Goal: Task Accomplishment & Management: Manage account settings

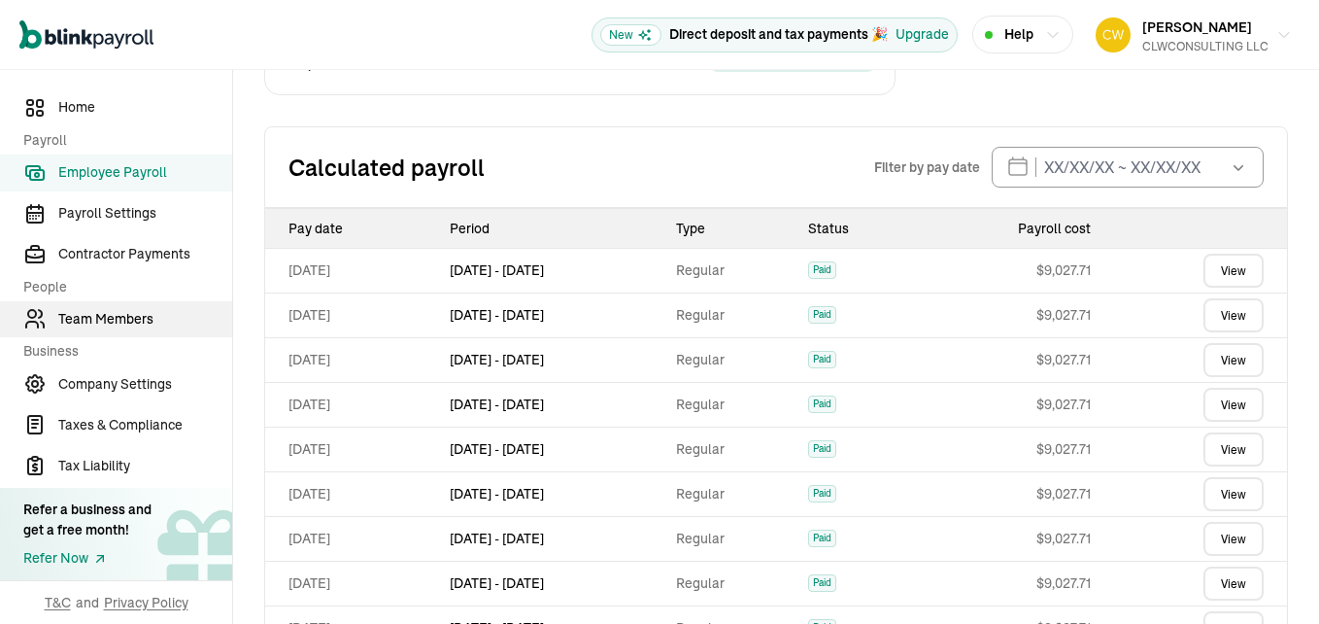
scroll to position [675, 0]
click at [127, 321] on span "Team Members" at bounding box center [145, 319] width 174 height 20
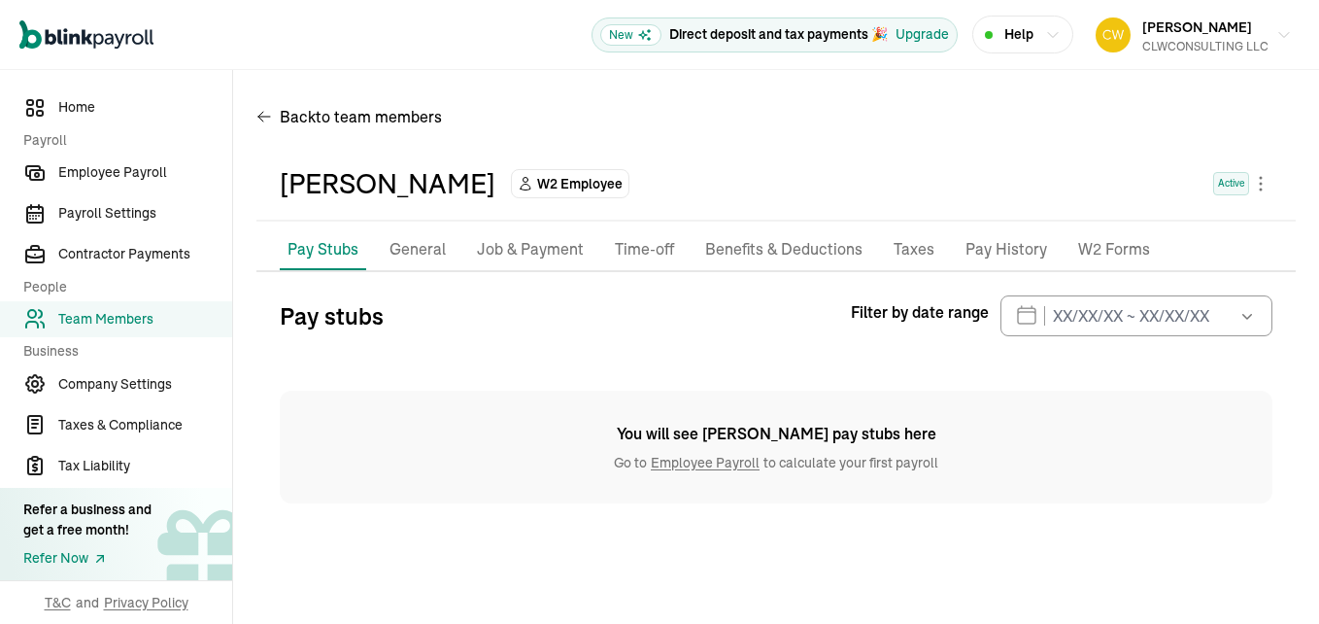
click at [535, 254] on p "Job & Payment" at bounding box center [530, 249] width 107 height 25
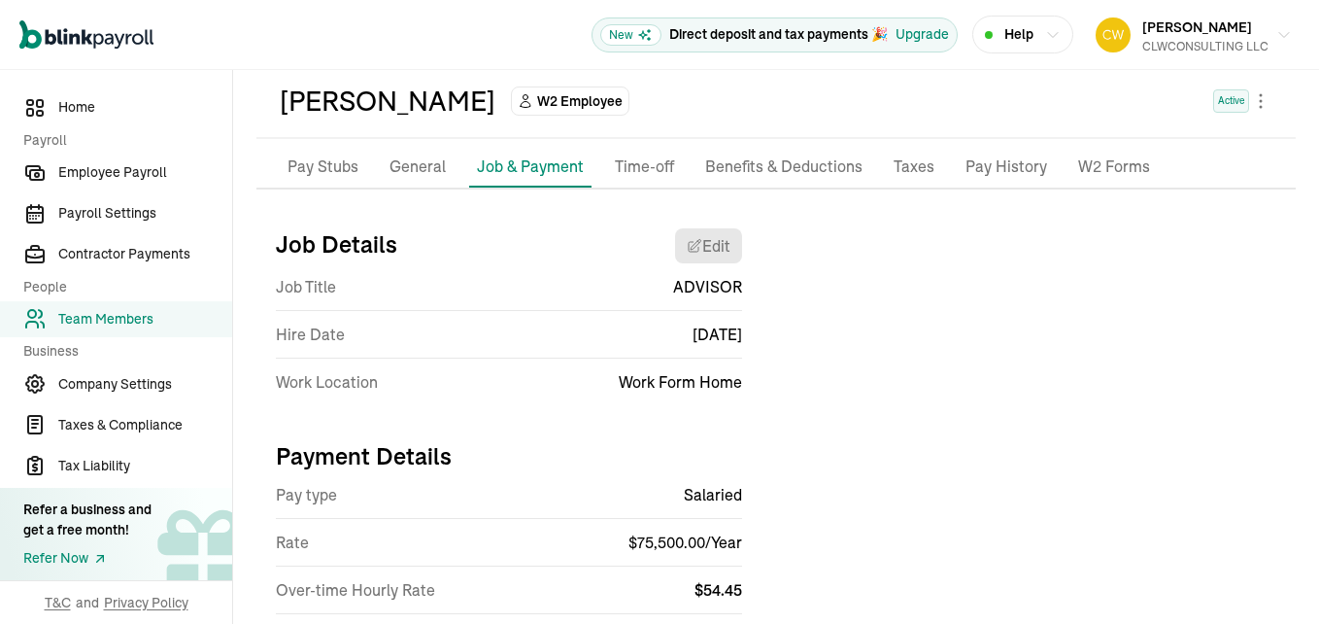
scroll to position [81, 0]
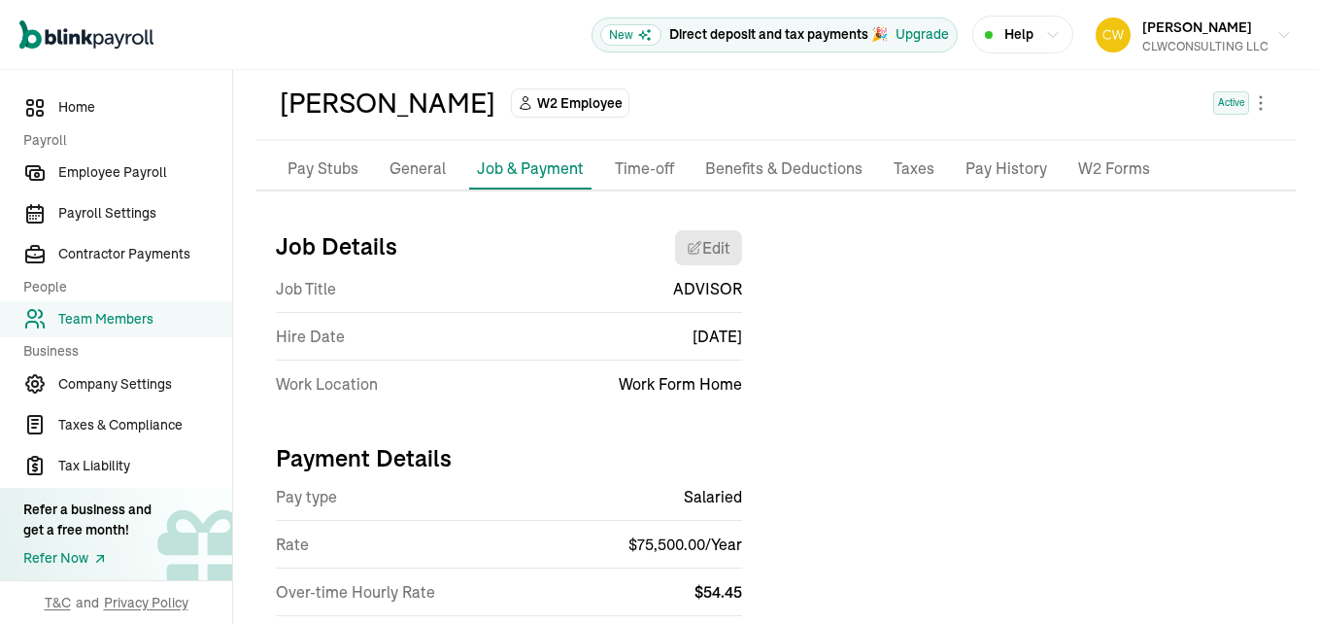
click at [422, 179] on p "General" at bounding box center [418, 168] width 56 height 25
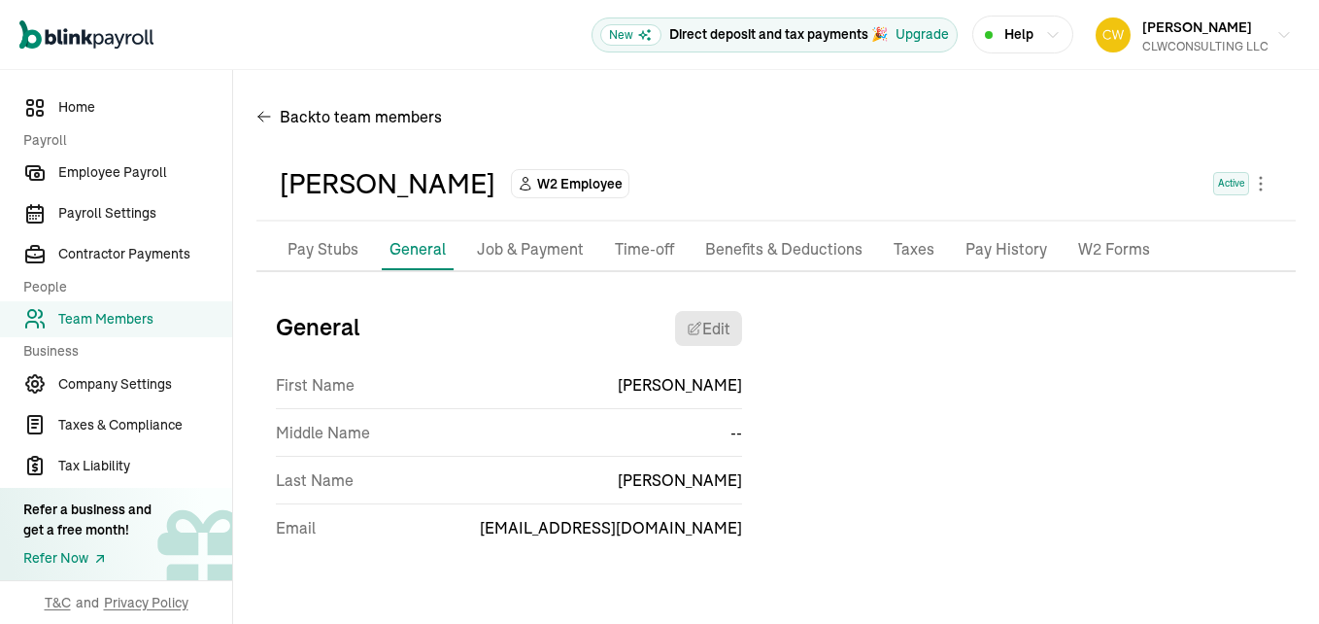
scroll to position [0, 0]
click at [497, 246] on p "Job & Payment" at bounding box center [530, 249] width 107 height 25
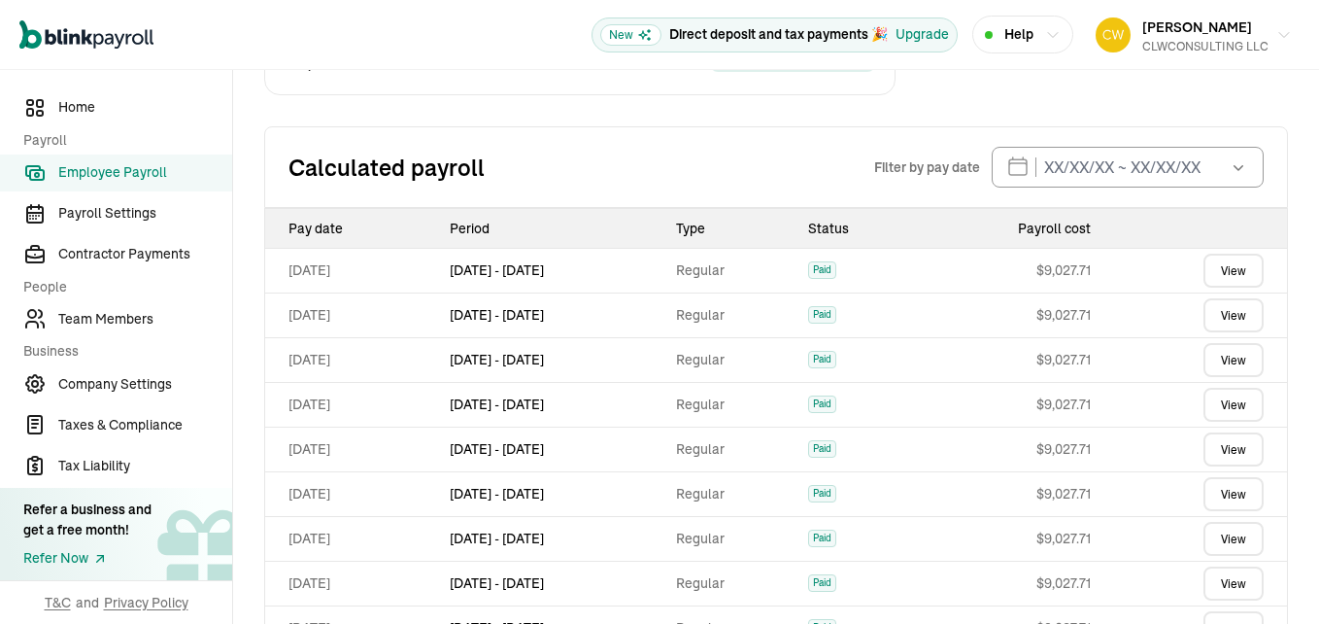
scroll to position [675, 0]
click at [127, 321] on span "Team Members" at bounding box center [145, 319] width 174 height 20
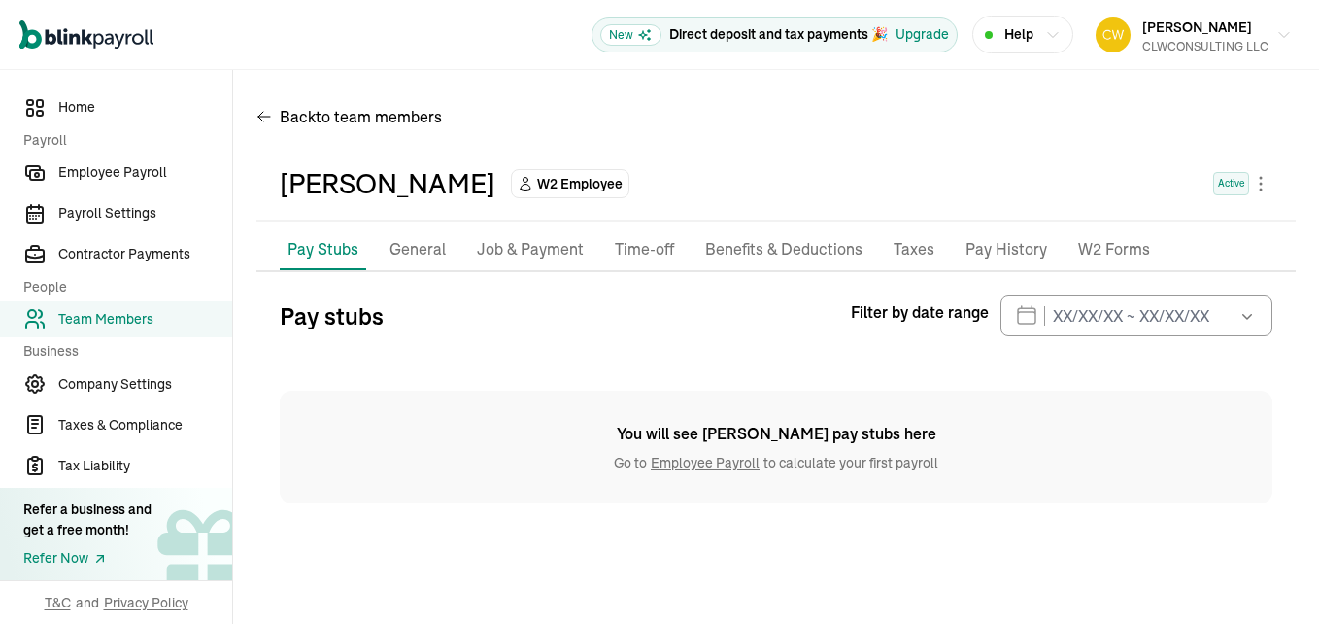
click at [535, 254] on p "Job & Payment" at bounding box center [530, 249] width 107 height 25
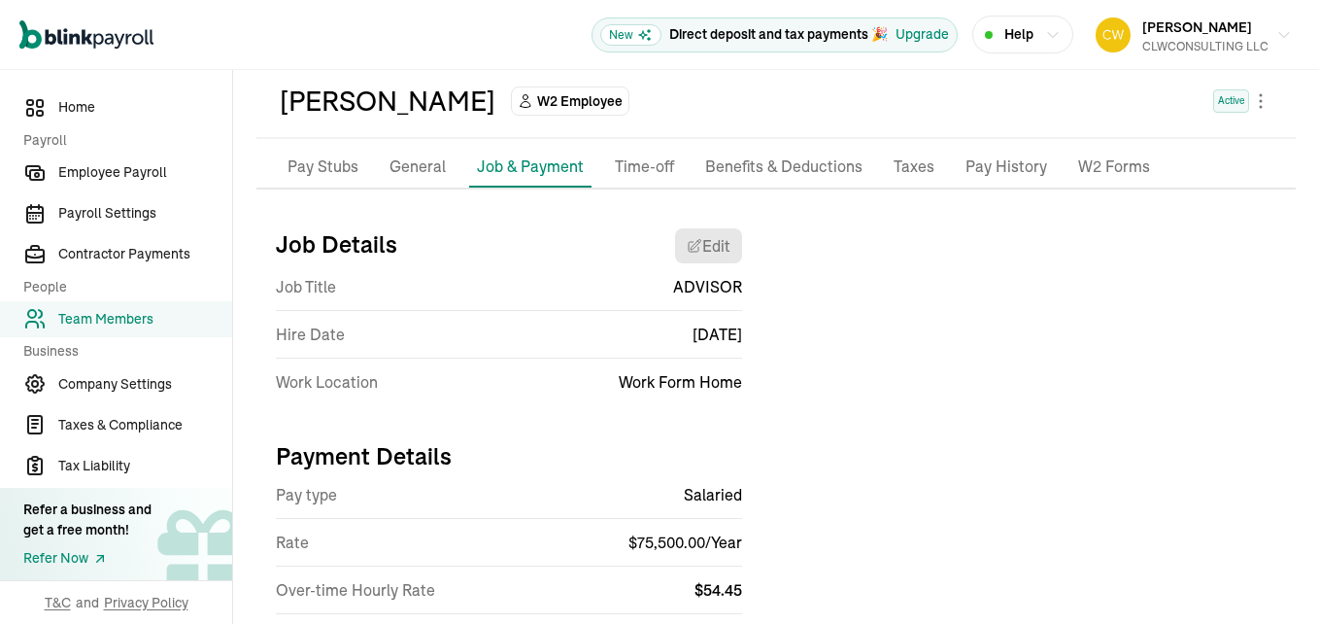
scroll to position [81, 0]
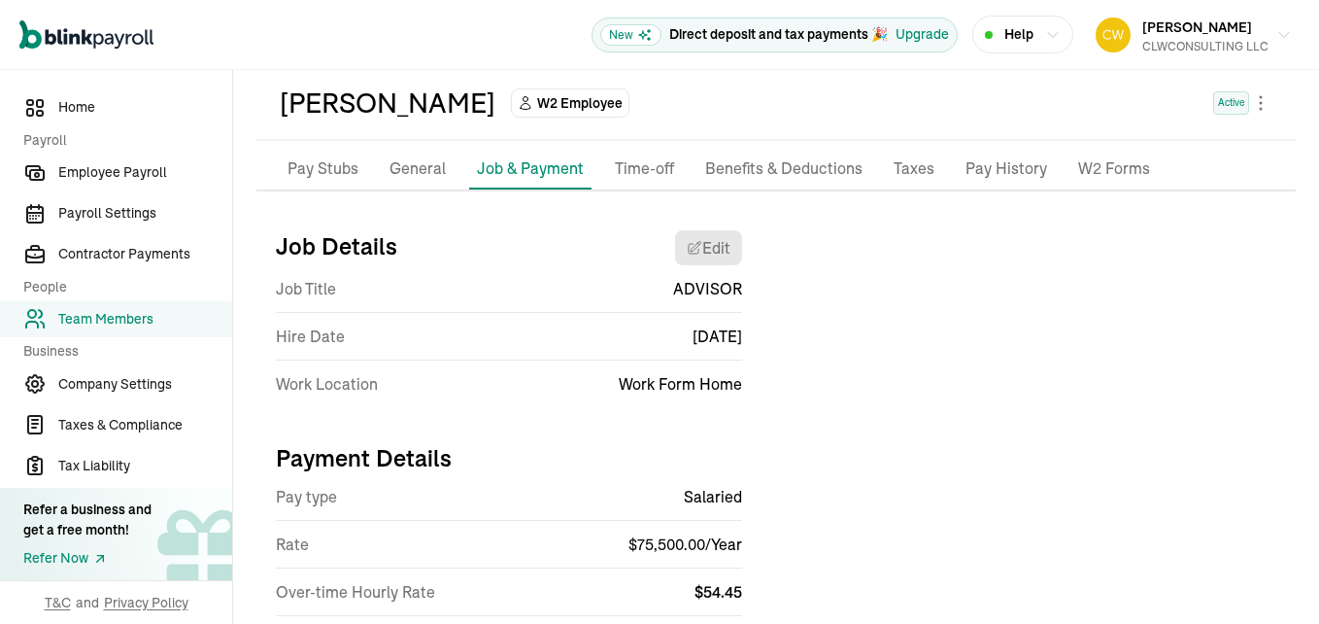
click at [422, 179] on p "General" at bounding box center [418, 168] width 56 height 25
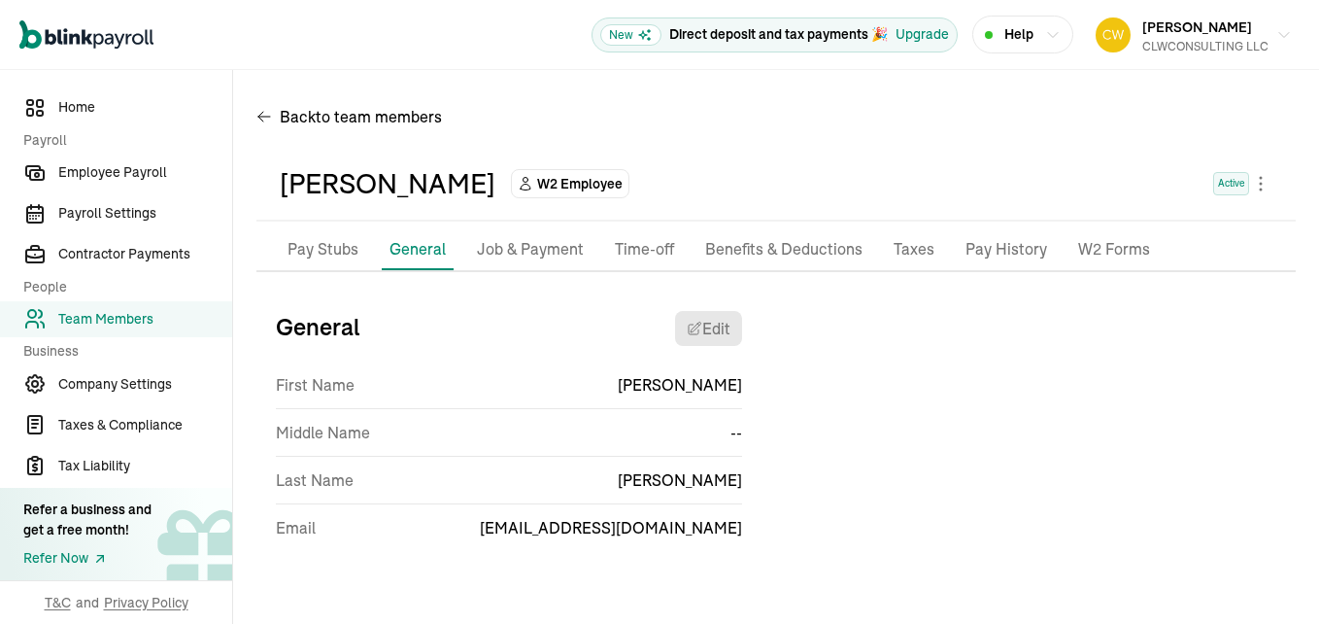
scroll to position [0, 0]
click at [497, 246] on p "Job & Payment" at bounding box center [530, 249] width 107 height 25
